Goal: Task Accomplishment & Management: Manage account settings

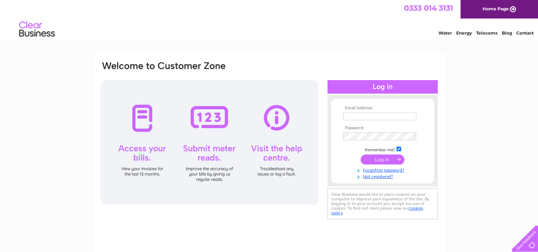
type input "[PERSON_NAME][EMAIL_ADDRESS][PERSON_NAME][DOMAIN_NAME]"
click at [378, 160] on input "submit" at bounding box center [383, 159] width 44 height 10
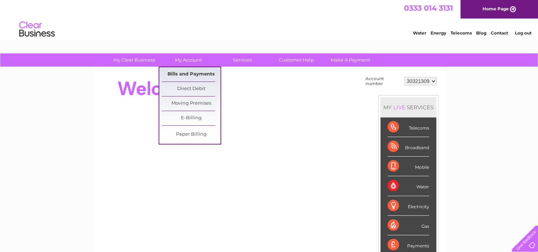
click at [185, 71] on link "Bills and Payments" at bounding box center [191, 74] width 59 height 14
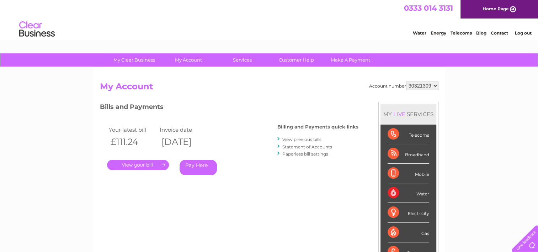
click at [139, 163] on link "." at bounding box center [138, 165] width 62 height 10
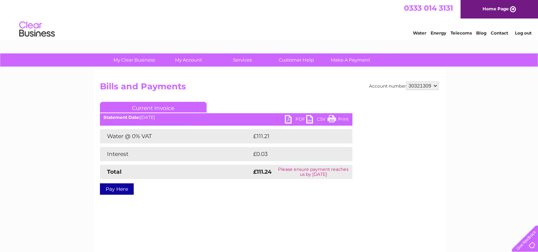
click at [297, 117] on link "PDF" at bounding box center [295, 120] width 21 height 10
